Goal: Task Accomplishment & Management: Manage account settings

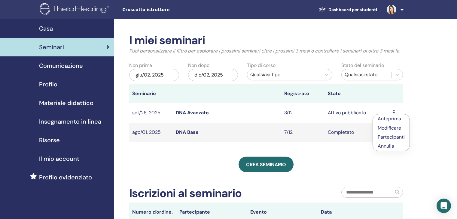
scroll to position [150, 0]
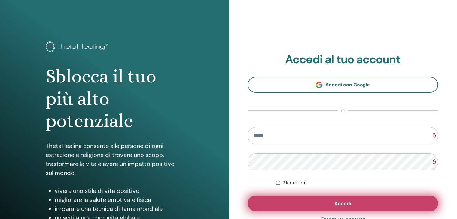
type input "**********"
click at [300, 201] on button "Accedi" at bounding box center [343, 204] width 191 height 16
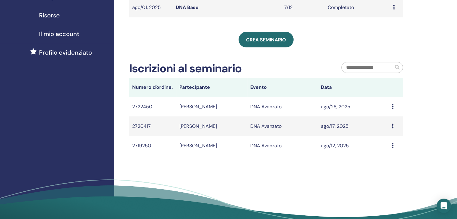
scroll to position [150, 0]
